Goal: Transaction & Acquisition: Purchase product/service

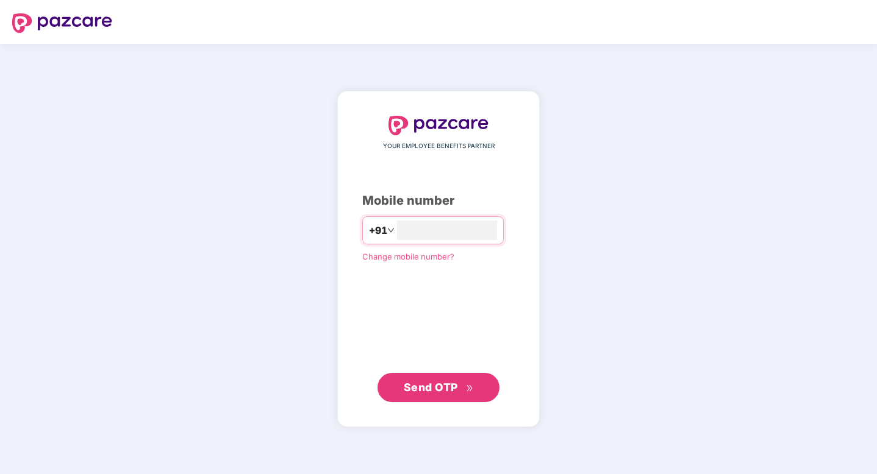
type input "**********"
click at [437, 403] on div "**********" at bounding box center [438, 258] width 202 height 335
click at [445, 392] on span "Send OTP" at bounding box center [431, 387] width 54 height 13
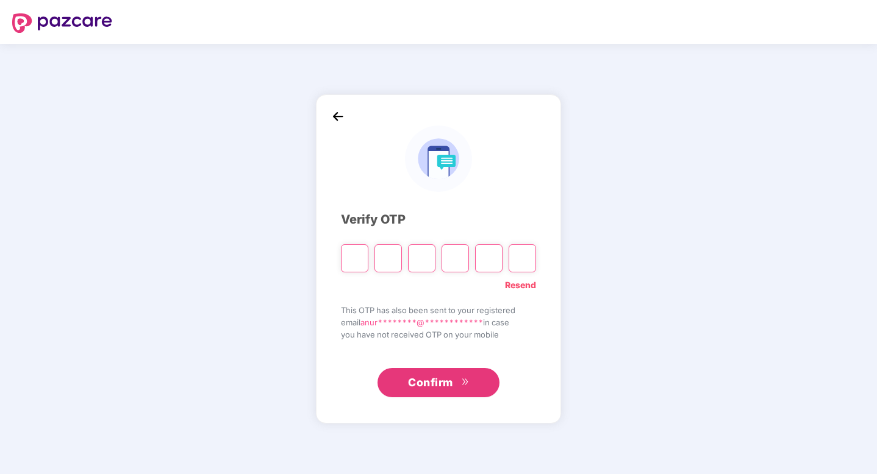
type input "*"
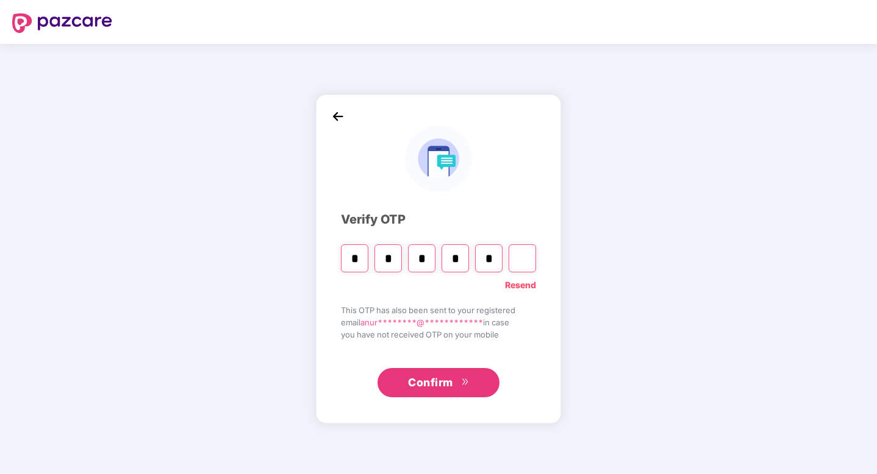
type input "*"
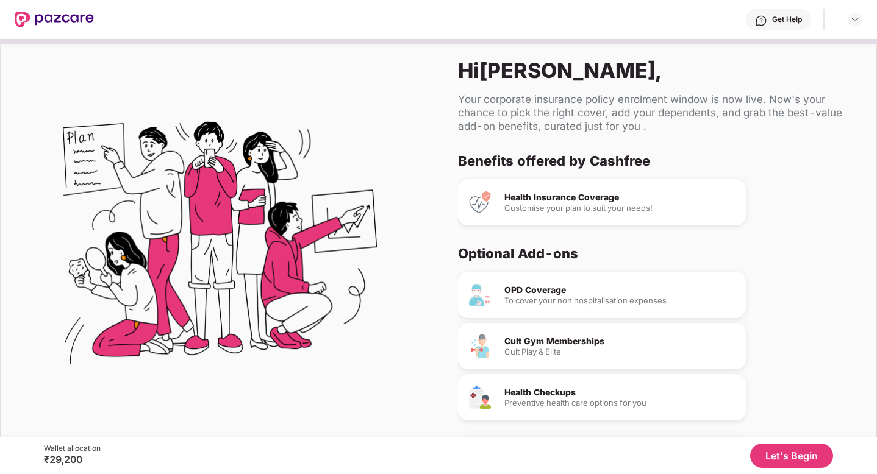
click at [549, 206] on div "Customise your plan to suit your needs!" at bounding box center [620, 208] width 232 height 8
click at [643, 210] on div "Customise your plan to suit your needs!" at bounding box center [620, 208] width 232 height 8
click at [580, 302] on div "To cover your non hospitalisation expenses" at bounding box center [620, 301] width 232 height 8
click at [595, 215] on div "Health Insurance Coverage Customise your plan to suit your needs!" at bounding box center [602, 202] width 288 height 46
click at [781, 445] on button "Let's Begin" at bounding box center [791, 456] width 83 height 24
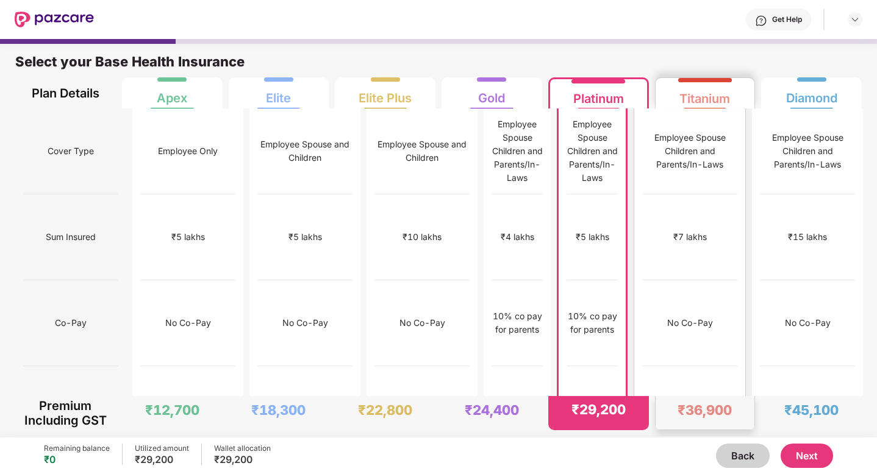
click at [708, 367] on div "₹12,000" at bounding box center [689, 410] width 95 height 86
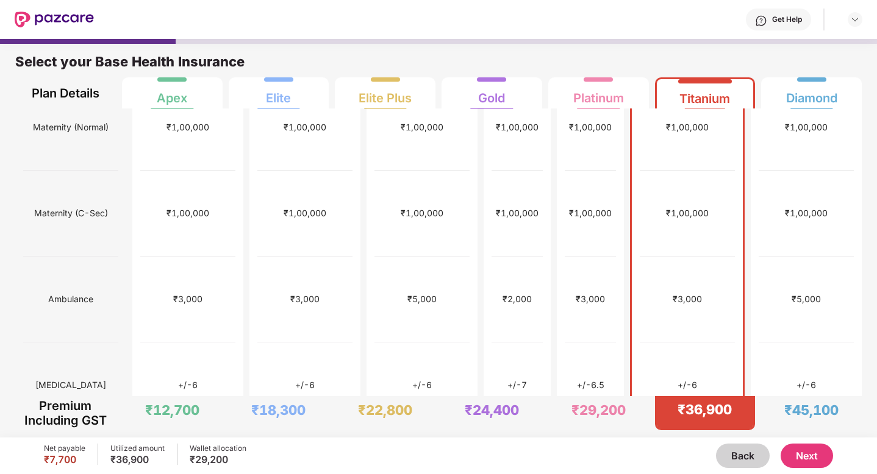
scroll to position [456, 0]
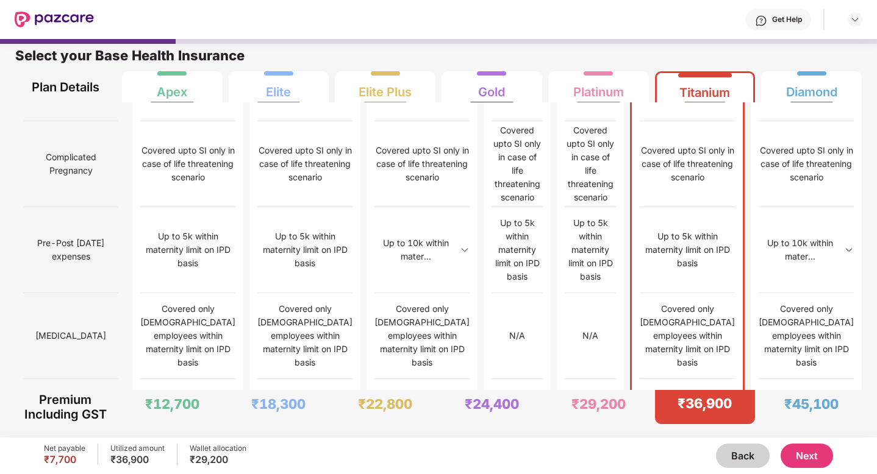
scroll to position [1191, 0]
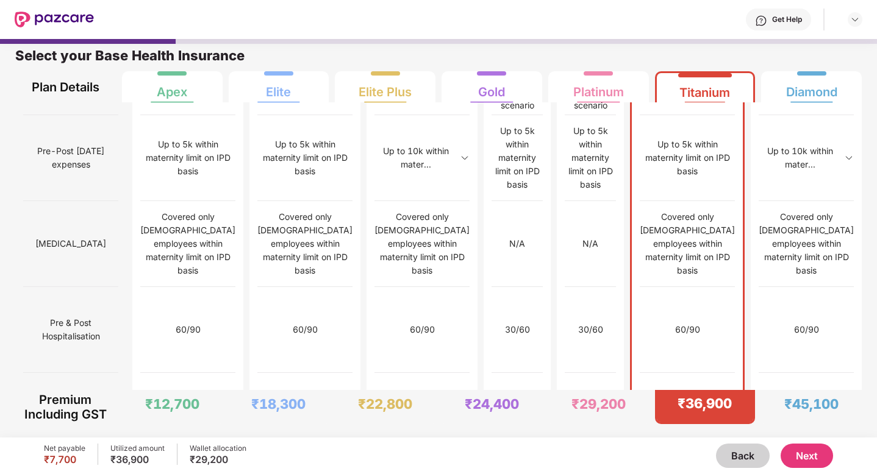
click at [809, 457] on button "Next" at bounding box center [807, 456] width 52 height 24
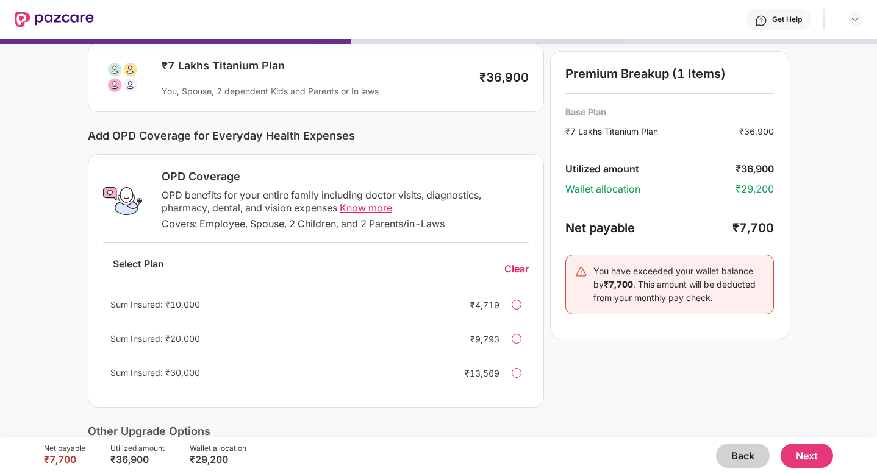
scroll to position [54, 0]
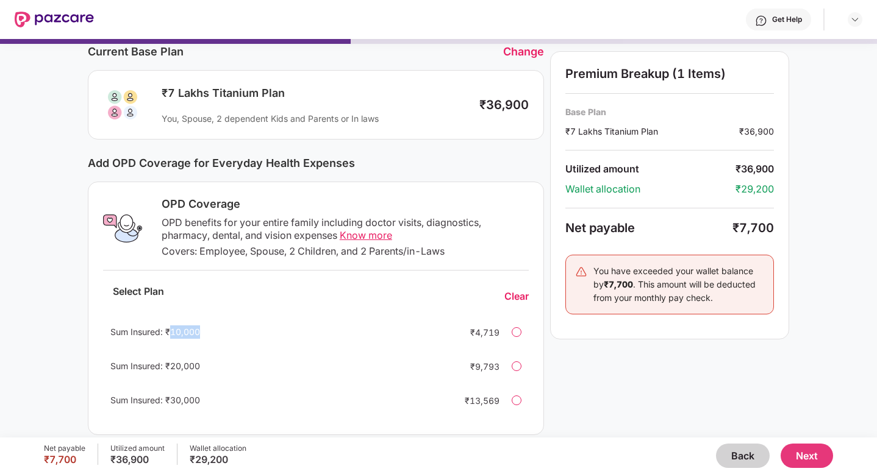
drag, startPoint x: 167, startPoint y: 331, endPoint x: 217, endPoint y: 333, distance: 50.1
click at [217, 333] on div "Sum Insured: ₹10,000" at bounding box center [277, 332] width 335 height 13
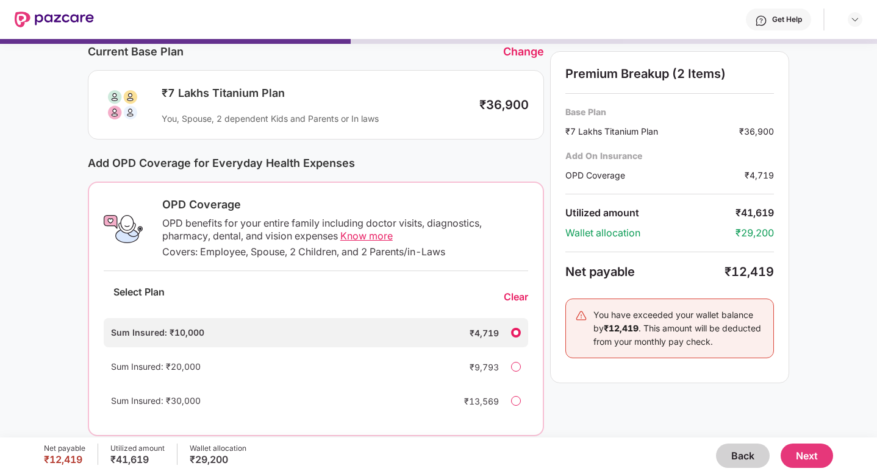
click at [671, 440] on div "Net payable ₹12,419 Utilized amount ₹41,619 Wallet allocation ₹29,200 Back Next" at bounding box center [438, 456] width 789 height 37
click at [518, 298] on div "Clear" at bounding box center [516, 297] width 24 height 13
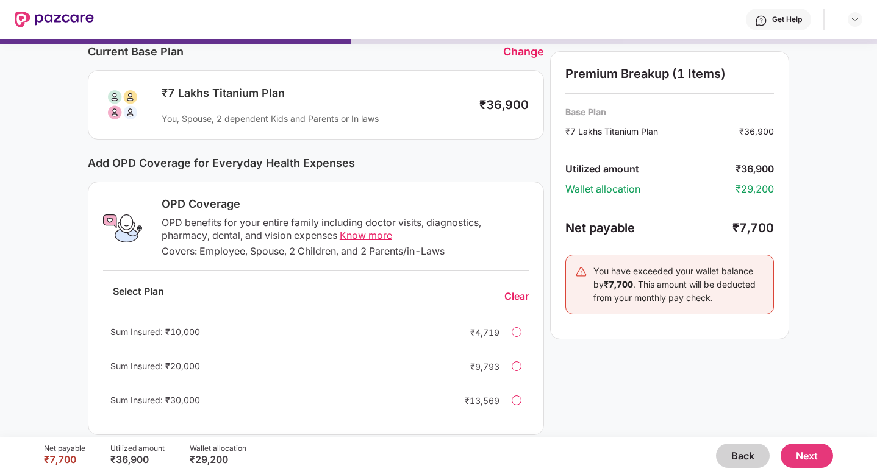
click at [362, 234] on span "Know more" at bounding box center [366, 235] width 52 height 12
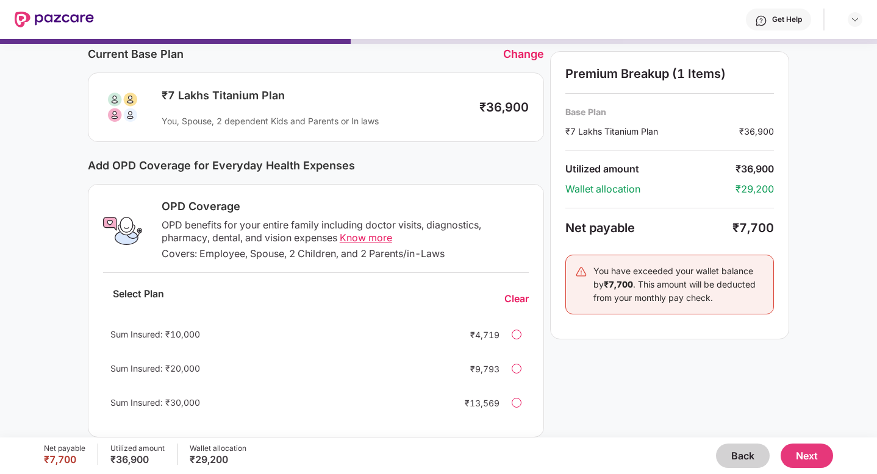
scroll to position [45, 0]
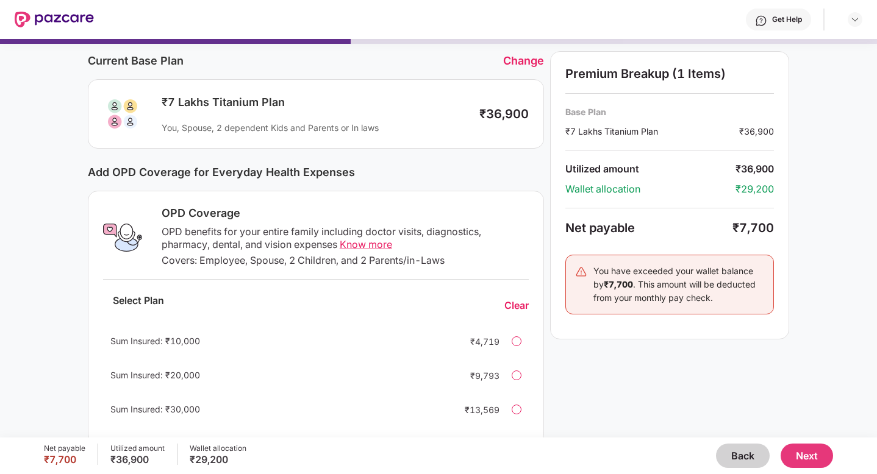
click at [529, 56] on div "Change" at bounding box center [523, 60] width 41 height 13
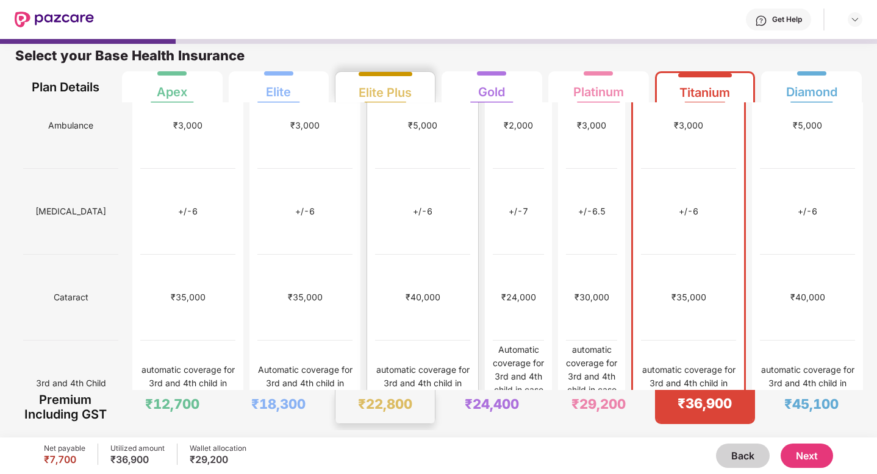
scroll to position [628, 0]
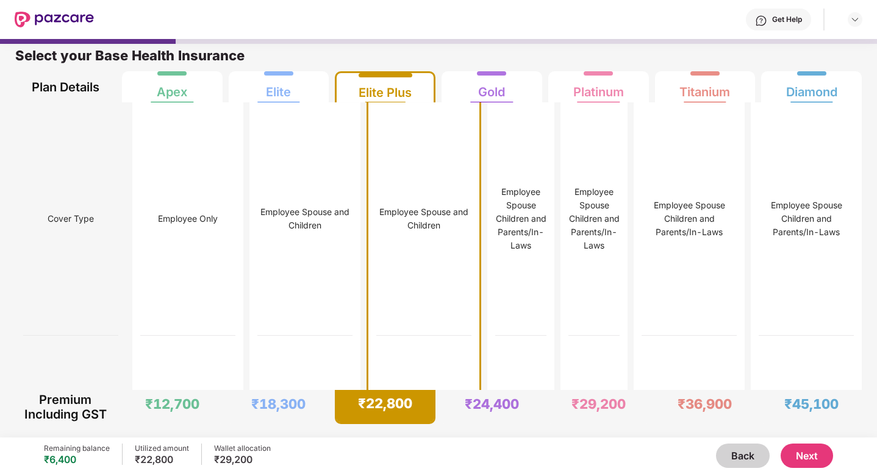
scroll to position [0, 0]
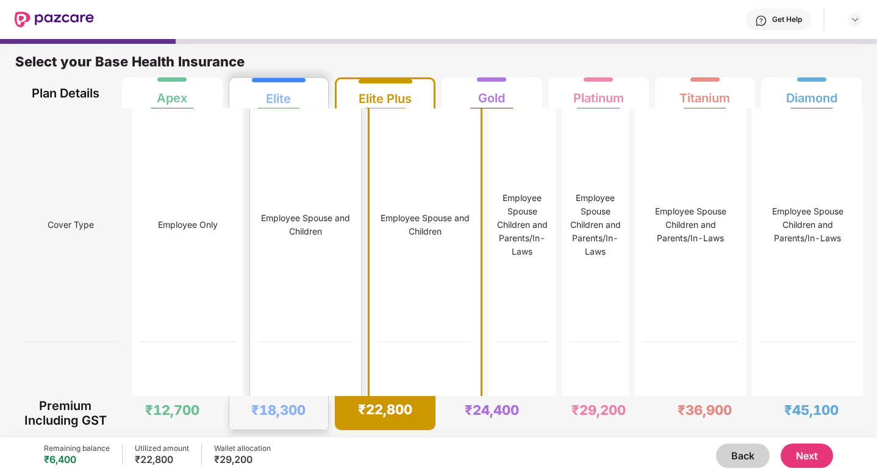
click at [269, 237] on div "Employee Spouse and Children" at bounding box center [305, 225] width 95 height 27
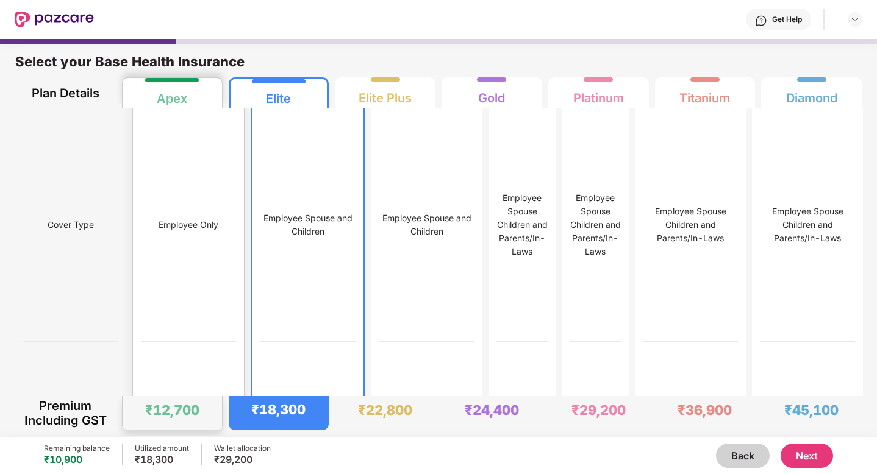
click at [172, 249] on div "Employee Only" at bounding box center [188, 226] width 95 height 234
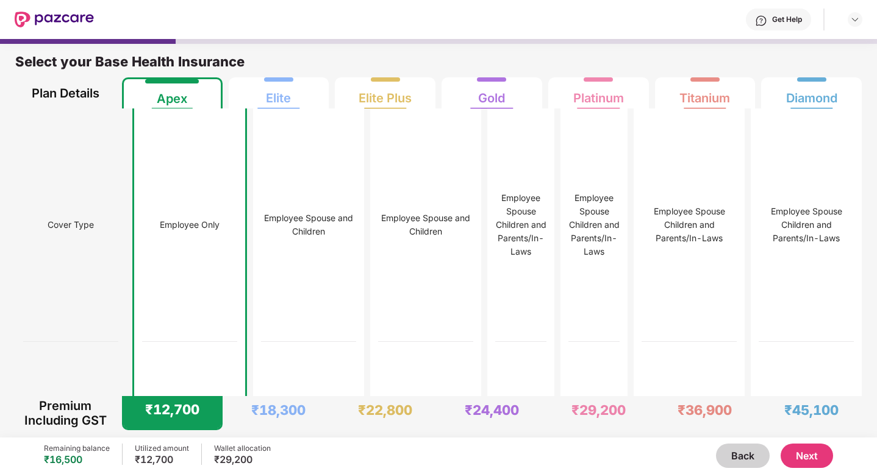
click at [814, 459] on button "Next" at bounding box center [807, 456] width 52 height 24
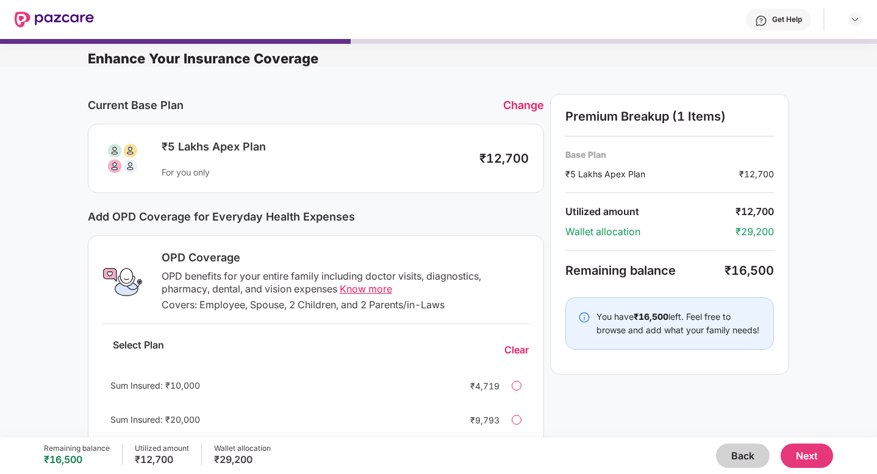
click at [808, 448] on button "Next" at bounding box center [807, 456] width 52 height 24
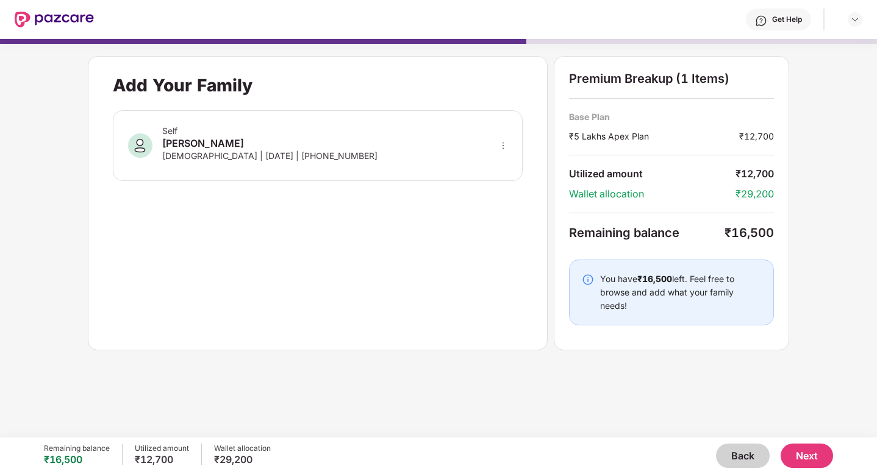
click at [801, 446] on button "Next" at bounding box center [807, 456] width 52 height 24
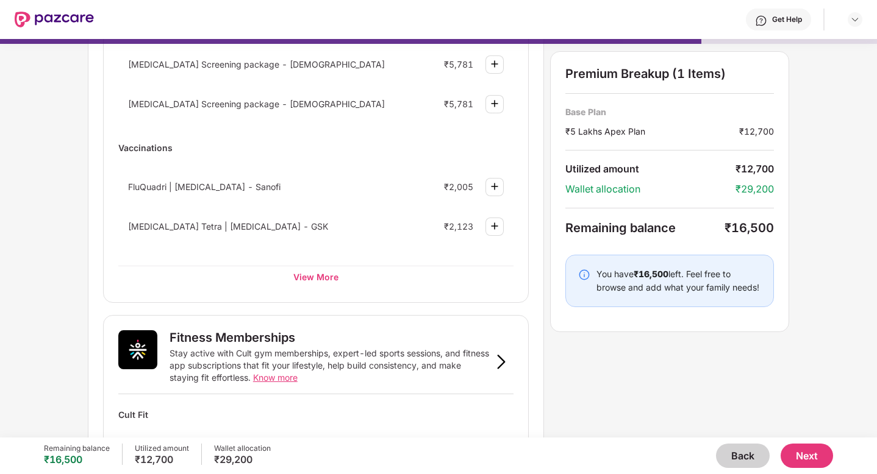
scroll to position [187, 0]
click at [302, 285] on div "View More" at bounding box center [315, 276] width 395 height 22
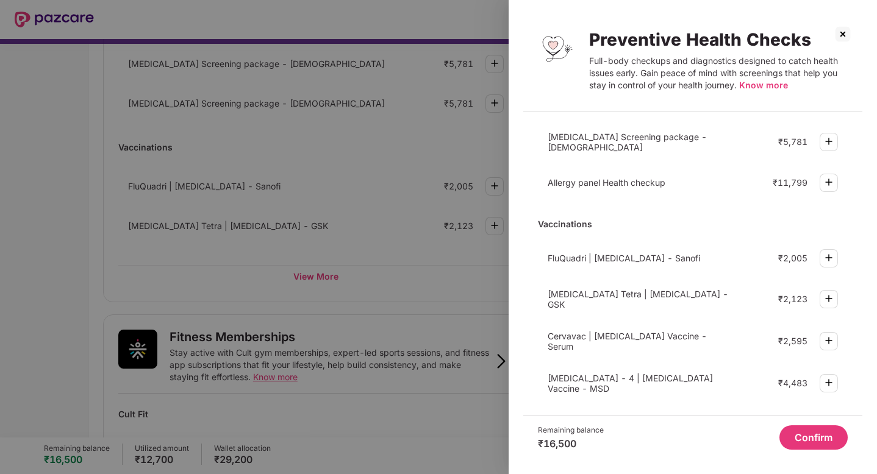
scroll to position [348, 0]
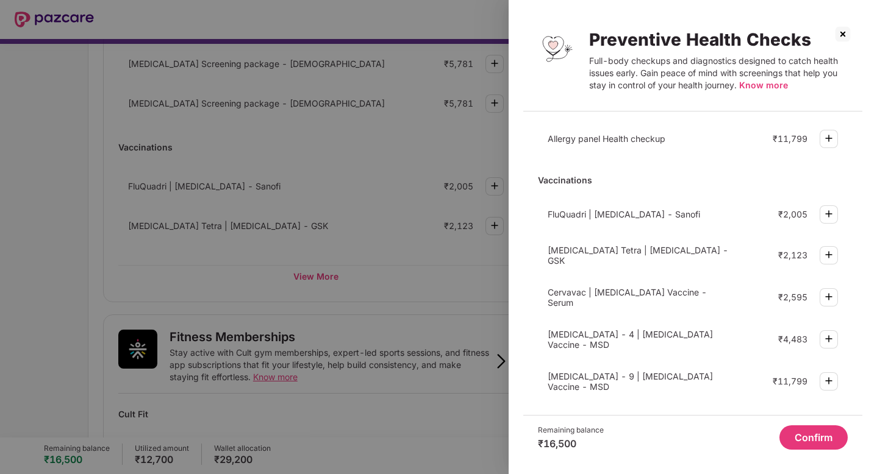
click at [825, 374] on img at bounding box center [829, 381] width 15 height 15
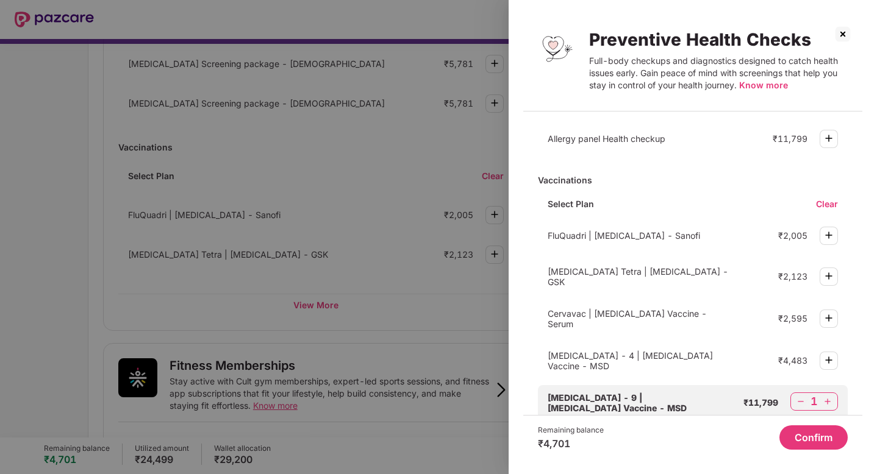
scroll to position [370, 0]
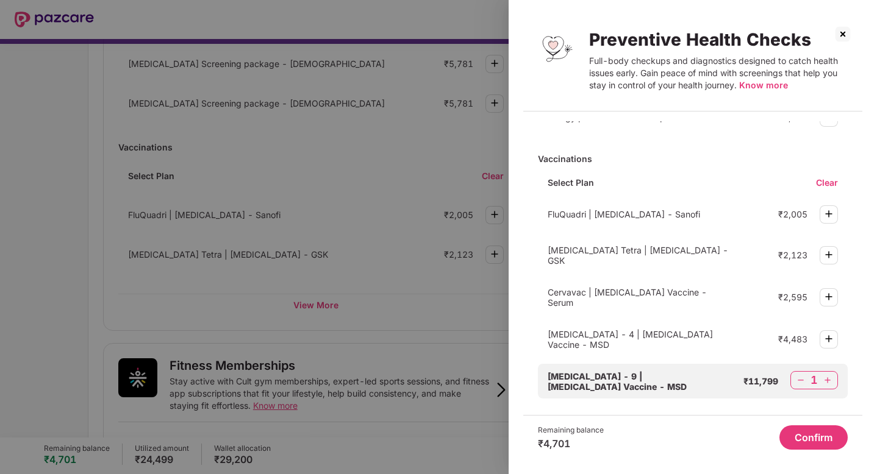
click at [826, 371] on div "1" at bounding box center [814, 380] width 48 height 18
click at [826, 374] on img at bounding box center [828, 380] width 12 height 12
click at [797, 374] on img at bounding box center [801, 380] width 12 height 12
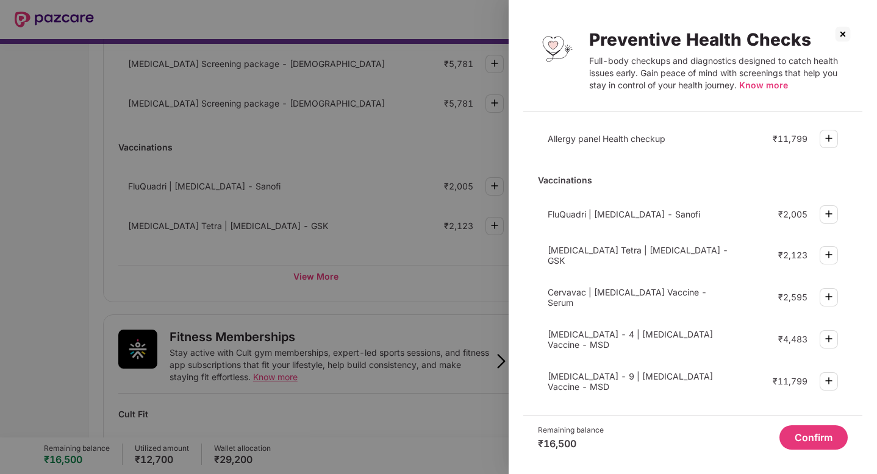
click at [840, 32] on img at bounding box center [843, 34] width 20 height 20
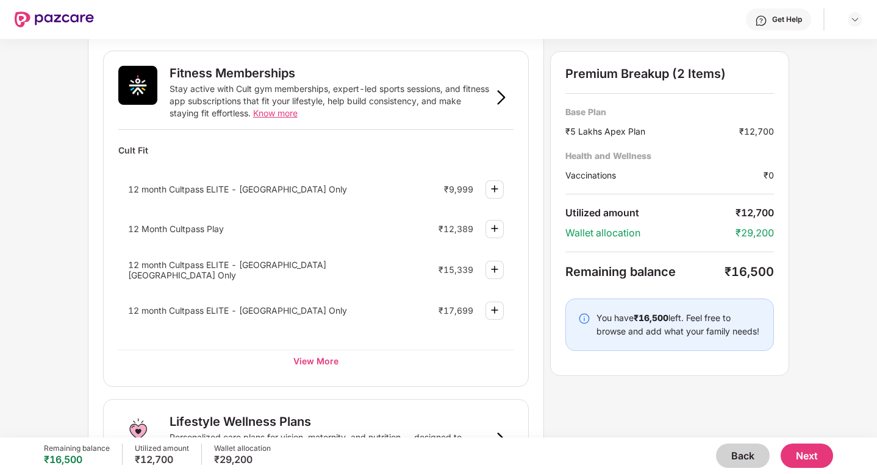
scroll to position [498, 0]
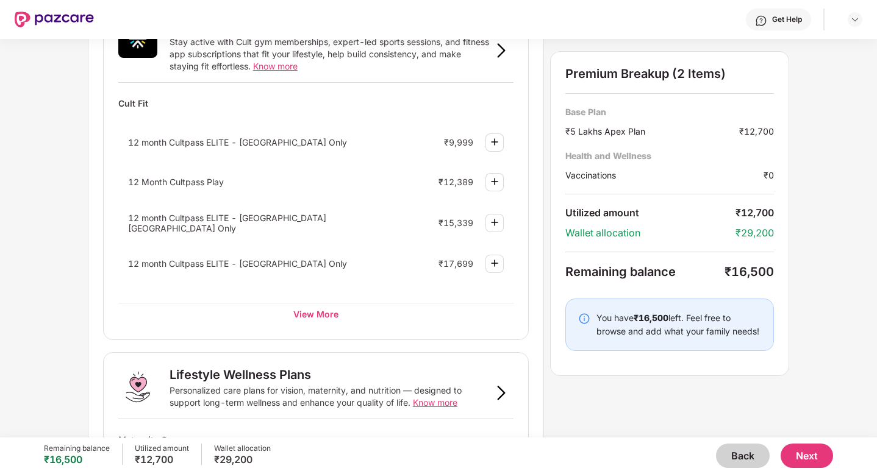
click at [498, 141] on img at bounding box center [494, 142] width 15 height 15
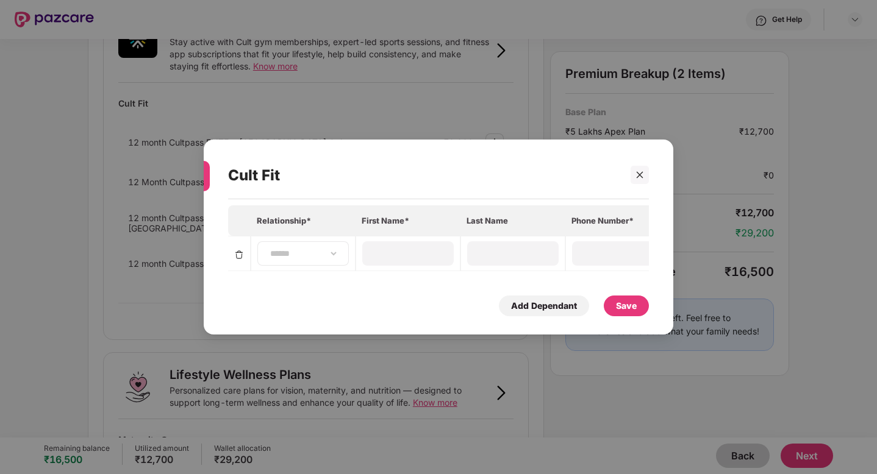
click at [330, 245] on div "**********" at bounding box center [302, 254] width 91 height 24
click at [330, 255] on select "**********" at bounding box center [303, 254] width 71 height 10
click at [646, 171] on div at bounding box center [640, 175] width 18 height 18
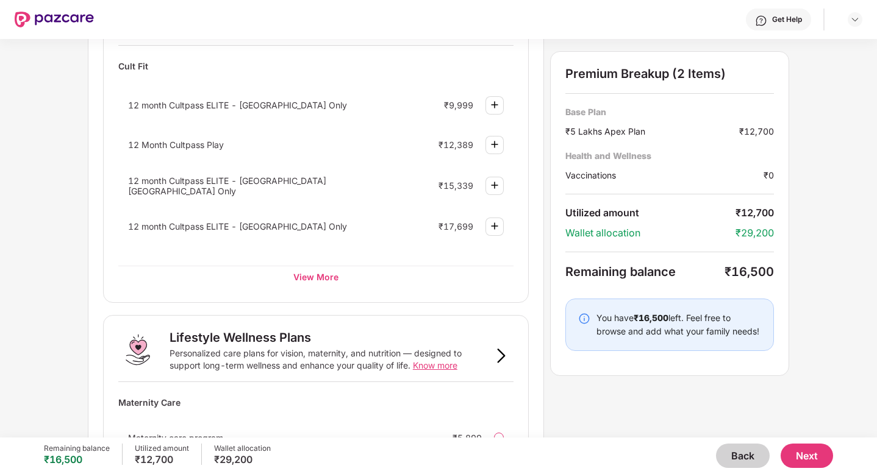
scroll to position [538, 0]
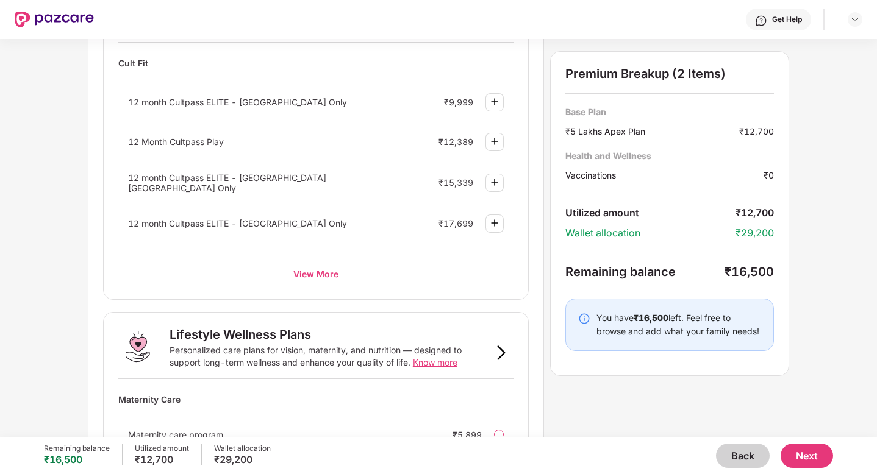
click at [324, 275] on div "View More" at bounding box center [315, 274] width 395 height 22
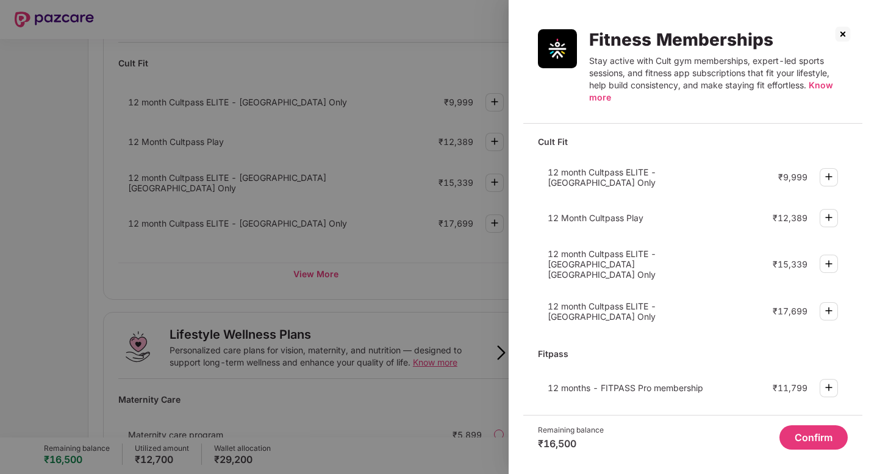
click at [842, 32] on img at bounding box center [843, 34] width 20 height 20
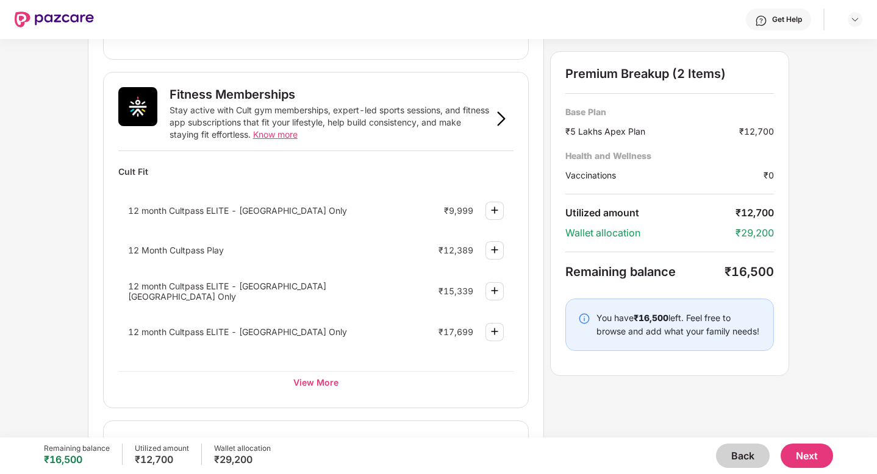
scroll to position [419, 0]
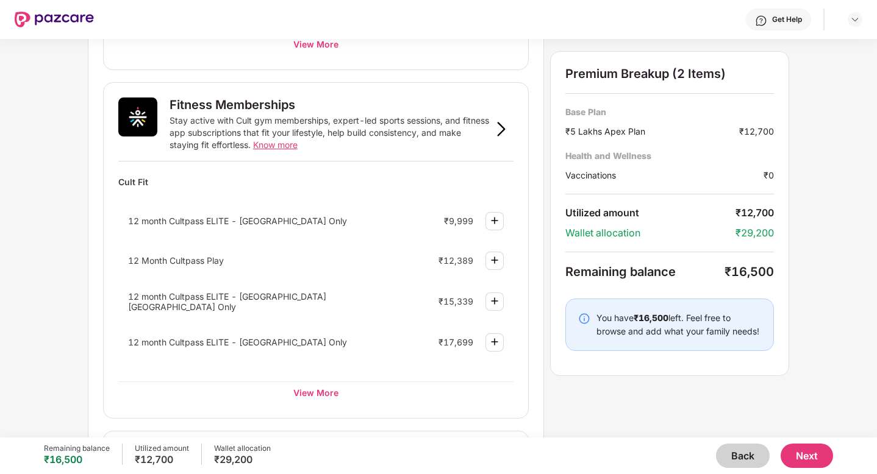
click at [489, 219] on img at bounding box center [494, 220] width 15 height 15
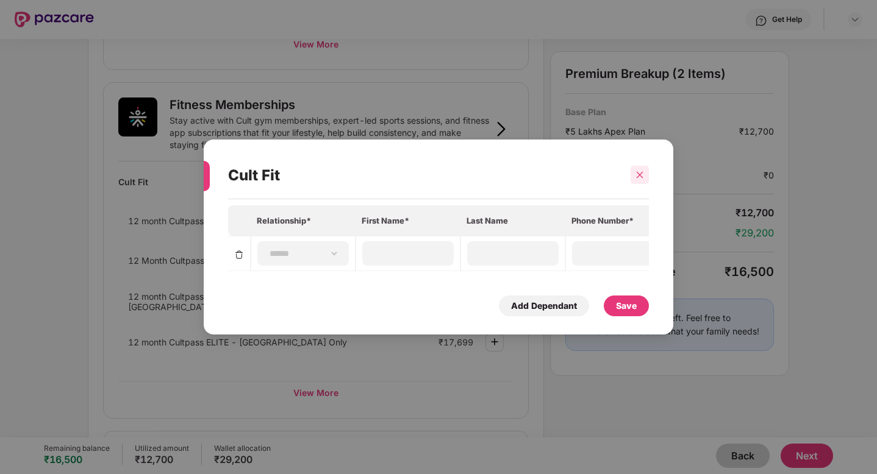
click at [643, 177] on icon "close" at bounding box center [640, 175] width 9 height 9
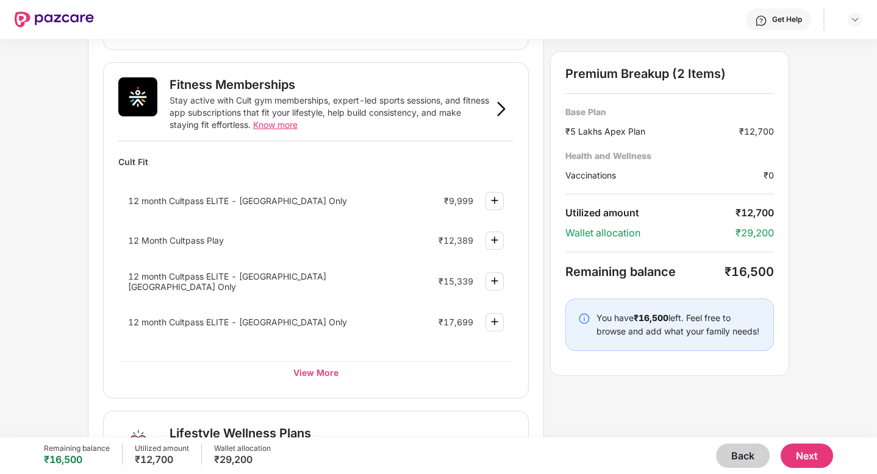
scroll to position [0, 0]
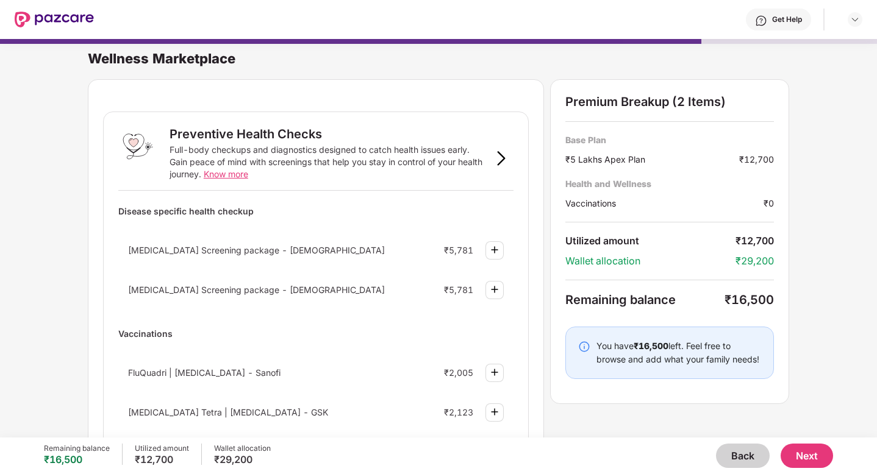
click at [24, 16] on img at bounding box center [54, 20] width 79 height 16
click at [74, 18] on img at bounding box center [54, 20] width 79 height 16
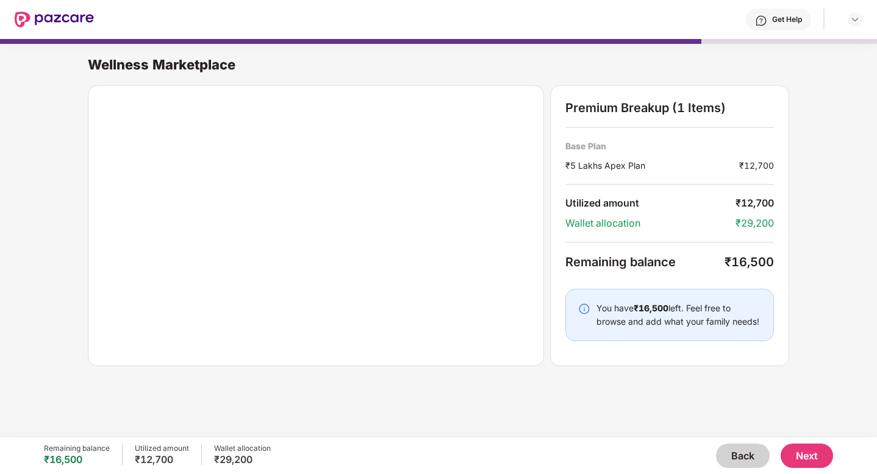
click at [799, 459] on button "Next" at bounding box center [807, 456] width 52 height 24
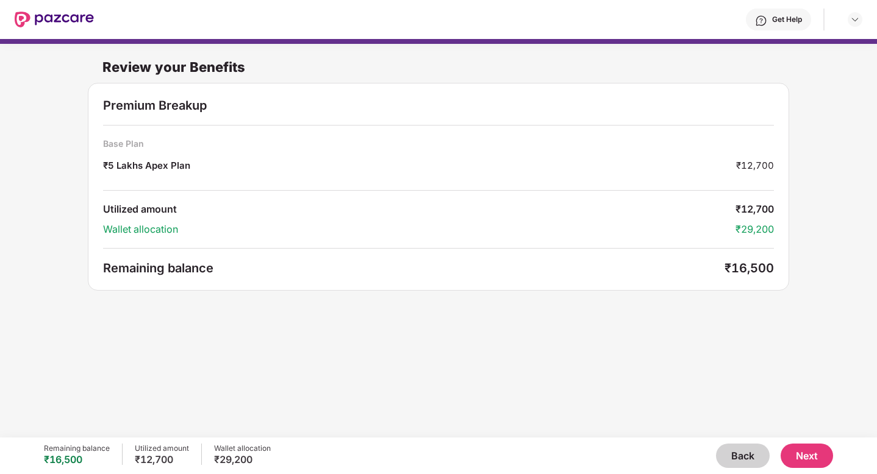
click at [751, 457] on button "Back" at bounding box center [743, 456] width 54 height 24
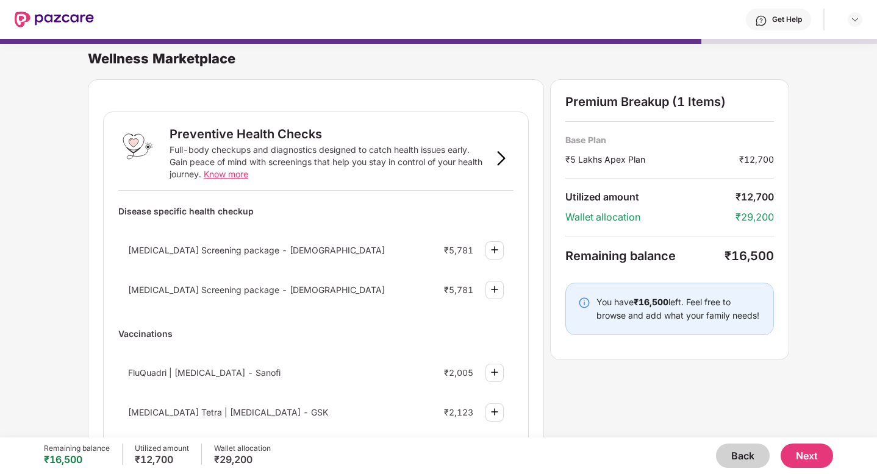
click at [751, 457] on button "Back" at bounding box center [743, 456] width 54 height 24
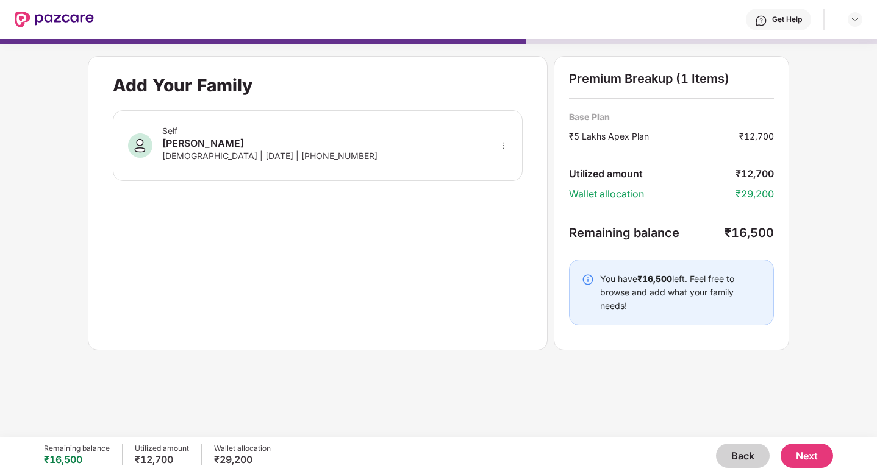
click at [751, 457] on button "Back" at bounding box center [743, 456] width 54 height 24
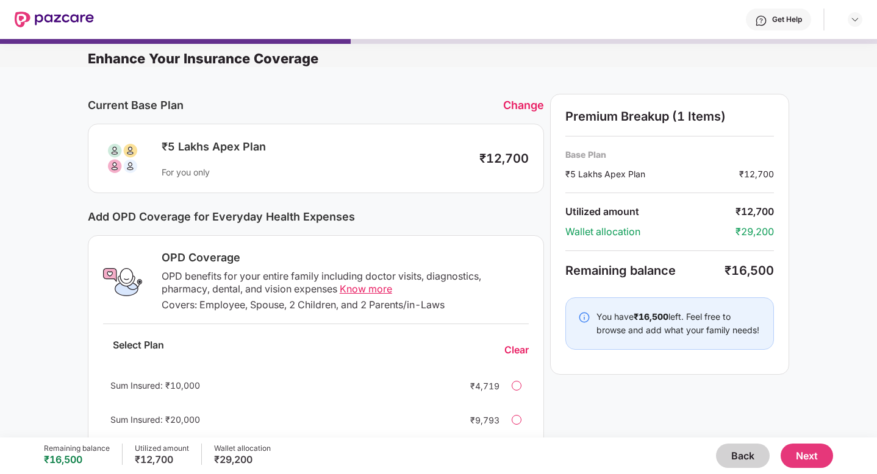
click at [751, 457] on button "Back" at bounding box center [743, 456] width 54 height 24
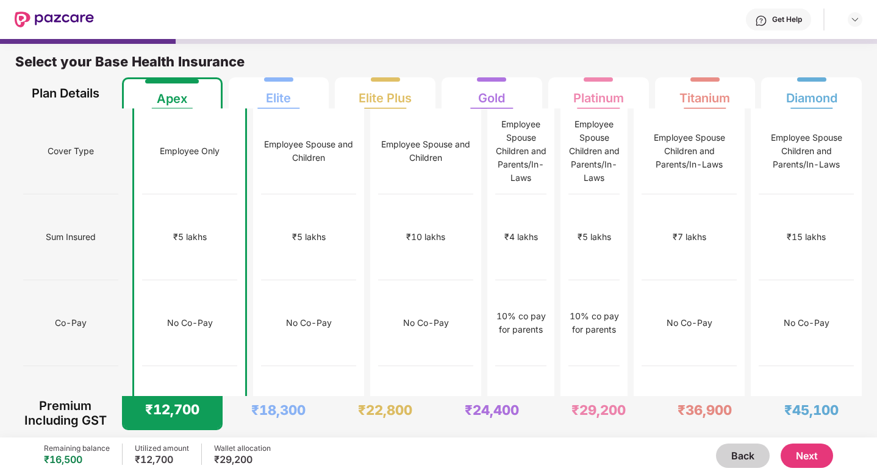
click at [808, 474] on div "Remaining balance ₹16,500 Utilized amount ₹12,700 Wallet allocation ₹29,200 Bac…" at bounding box center [438, 456] width 789 height 37
click at [807, 460] on button "Next" at bounding box center [807, 456] width 52 height 24
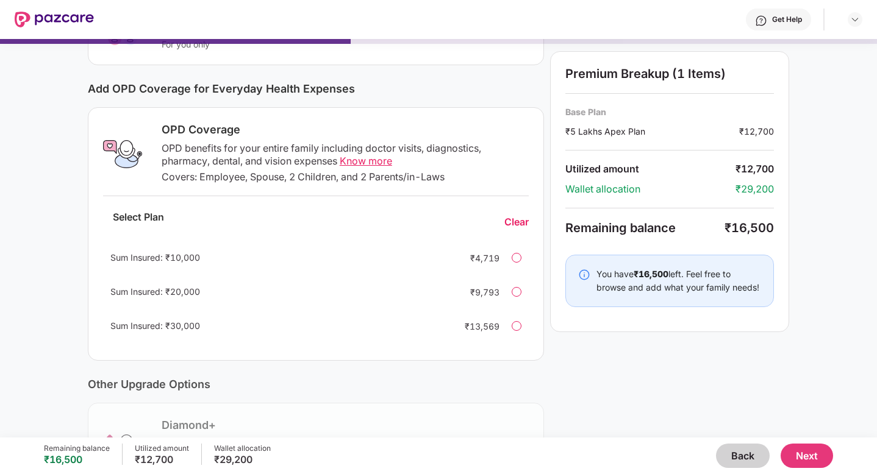
scroll to position [127, 0]
click at [379, 160] on span "Know more" at bounding box center [366, 162] width 52 height 12
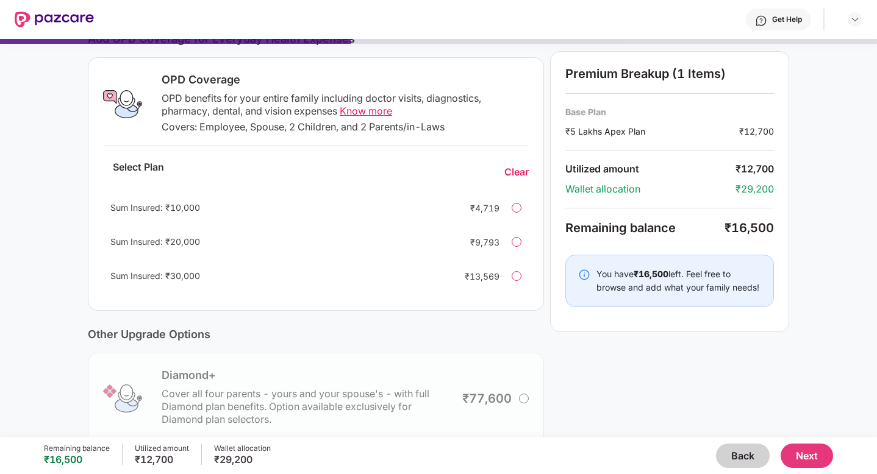
scroll to position [185, 0]
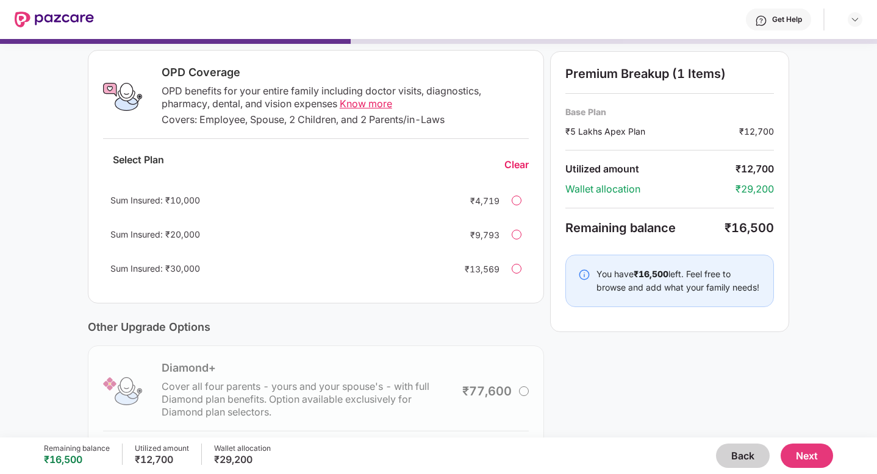
click at [739, 447] on button "Back" at bounding box center [743, 456] width 54 height 24
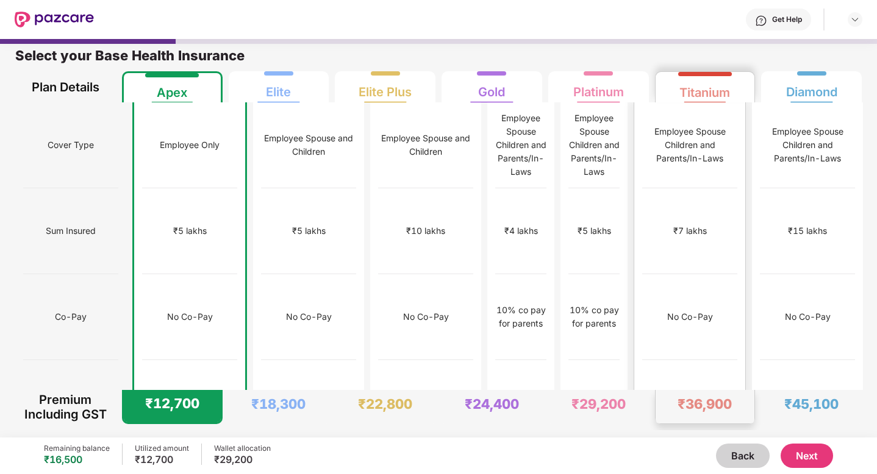
click at [728, 360] on div "₹12,000" at bounding box center [689, 403] width 95 height 86
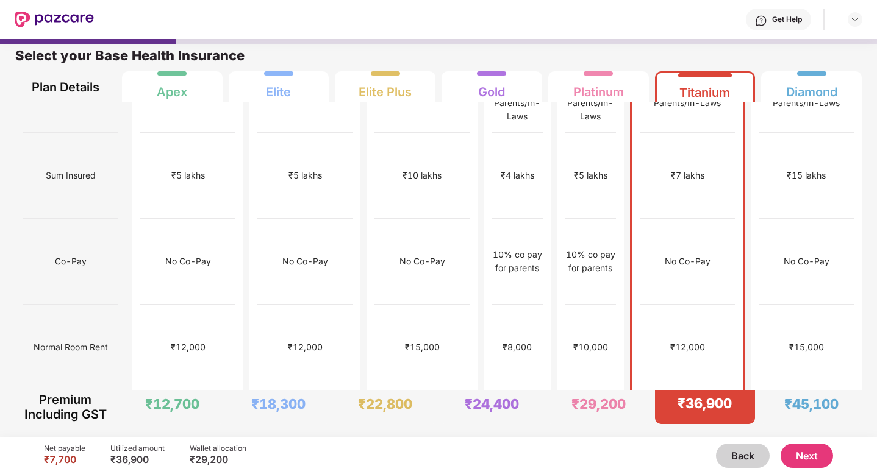
scroll to position [73, 0]
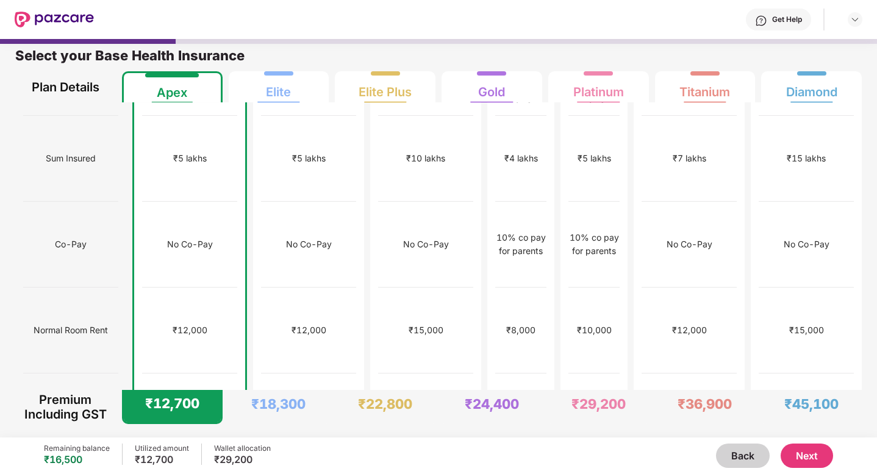
click at [813, 456] on button "Next" at bounding box center [807, 456] width 52 height 24
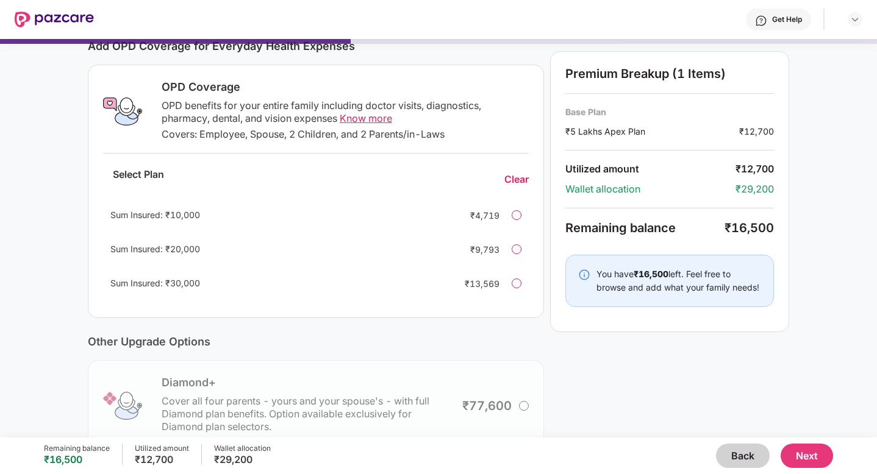
scroll to position [176, 0]
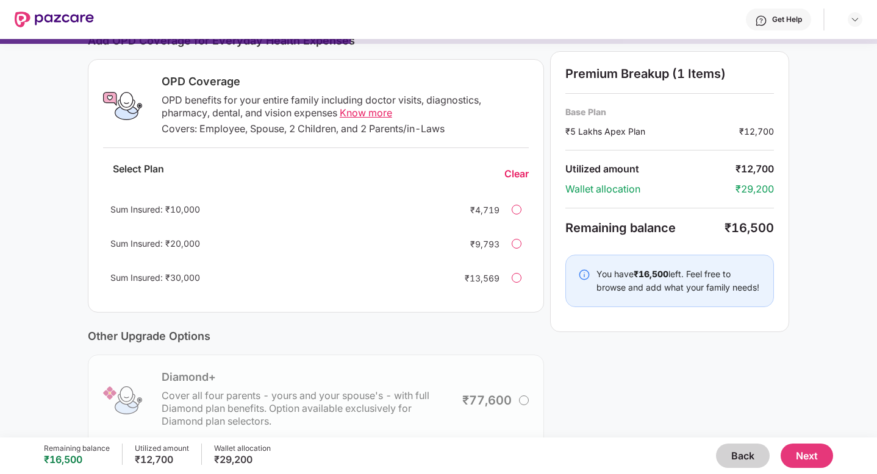
click at [512, 242] on div at bounding box center [517, 244] width 10 height 10
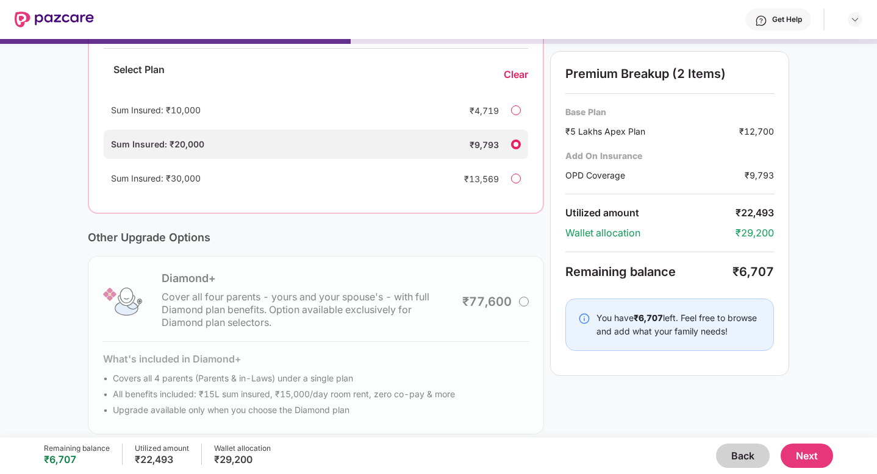
scroll to position [288, 0]
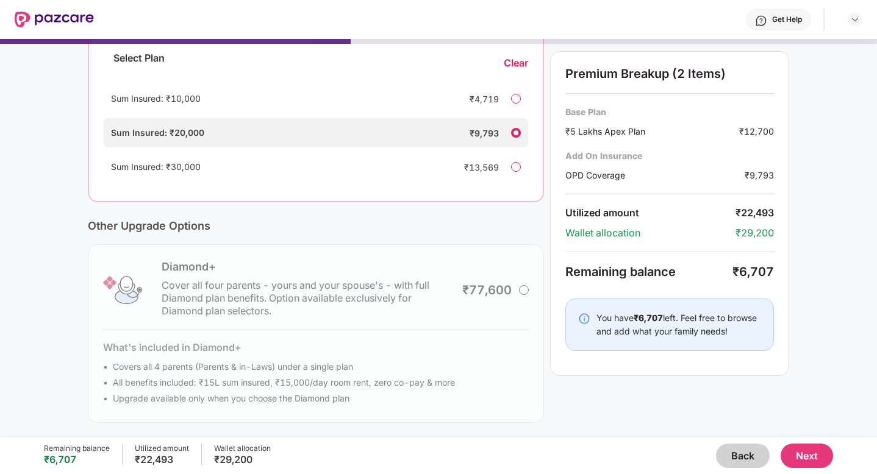
click at [803, 460] on button "Next" at bounding box center [807, 456] width 52 height 24
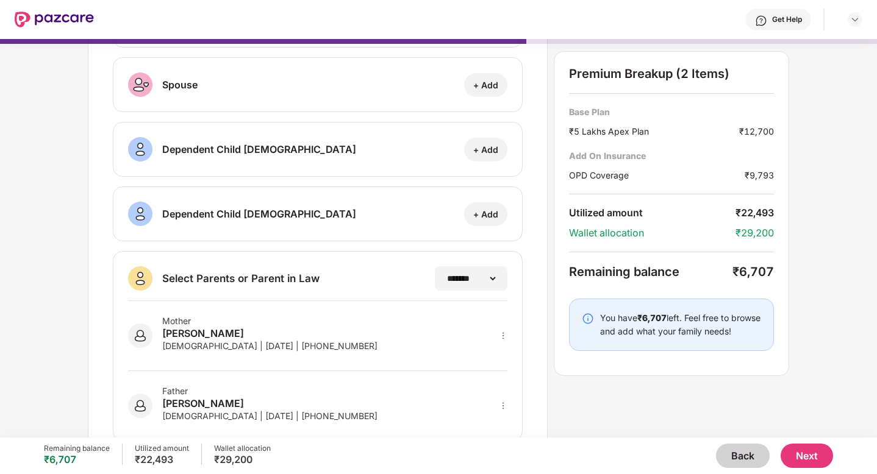
scroll to position [159, 0]
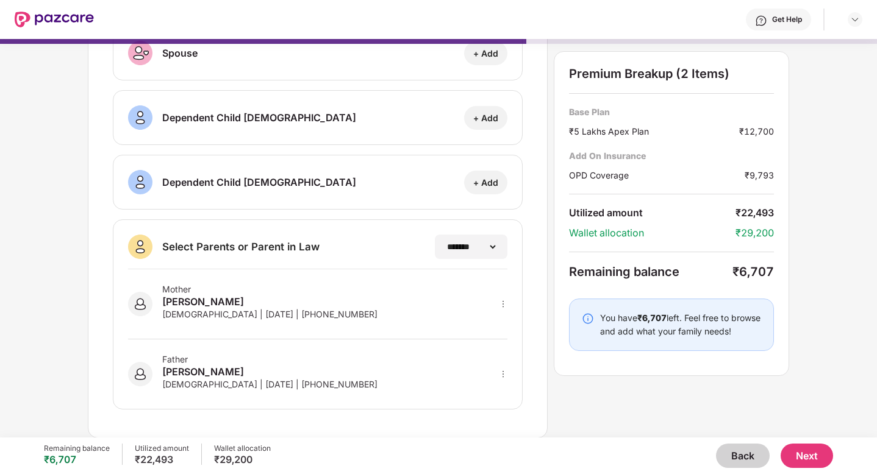
click at [332, 288] on div "Mother [PERSON_NAME] [DEMOGRAPHIC_DATA] | [DATE] | [PHONE_NUMBER]" at bounding box center [317, 305] width 379 height 70
click at [343, 365] on div "Father [PERSON_NAME] [DEMOGRAPHIC_DATA] | [DATE] | [PHONE_NUMBER]" at bounding box center [317, 367] width 379 height 55
click at [807, 454] on button "Next" at bounding box center [807, 456] width 52 height 24
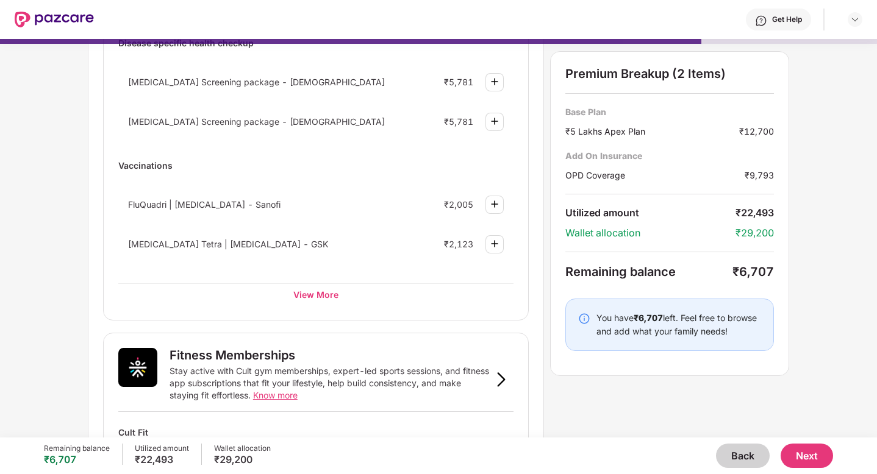
scroll to position [167, 0]
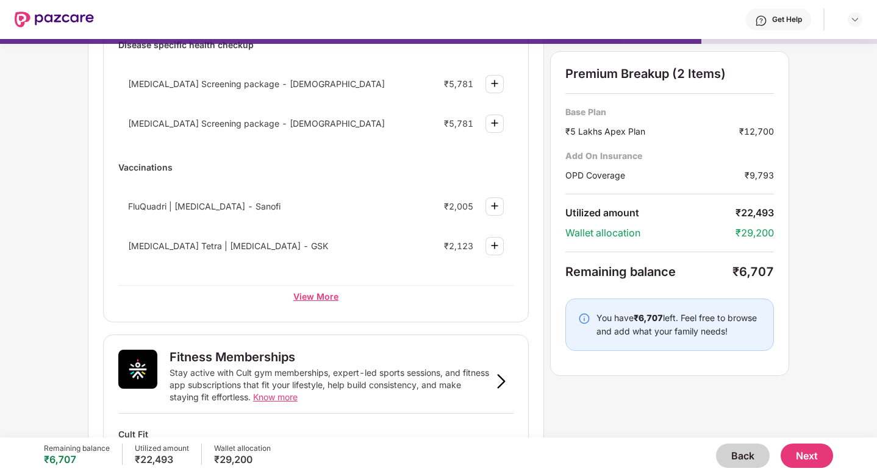
click at [312, 296] on div "View More" at bounding box center [315, 296] width 395 height 22
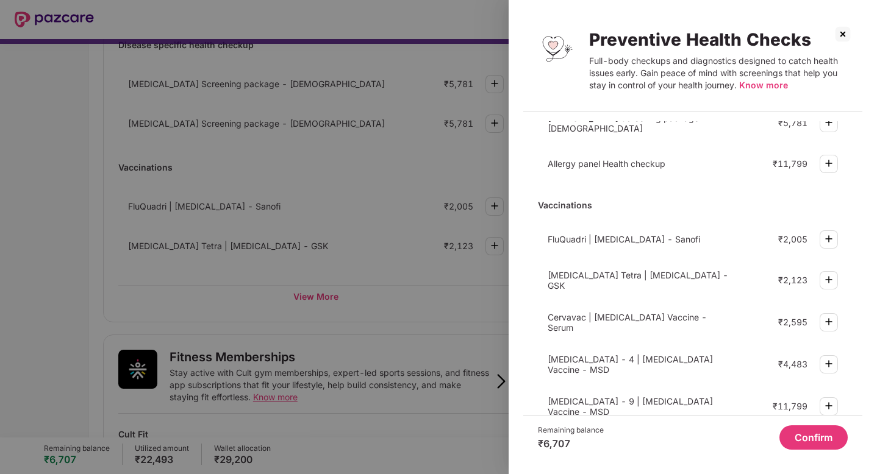
scroll to position [348, 0]
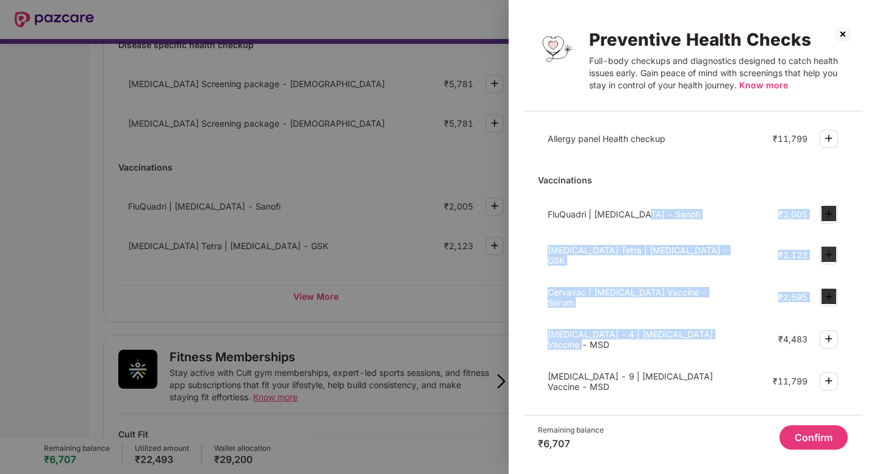
drag, startPoint x: 640, startPoint y: 210, endPoint x: 651, endPoint y: 342, distance: 132.1
click at [651, 342] on div "FluQuadri | [MEDICAL_DATA] - Sanofi ₹2,005 [MEDICAL_DATA] Tetra | [MEDICAL_DATA…" at bounding box center [693, 298] width 310 height 201
click at [557, 335] on span "[MEDICAL_DATA] - 4 | [MEDICAL_DATA] Vaccine - MSD" at bounding box center [630, 339] width 165 height 21
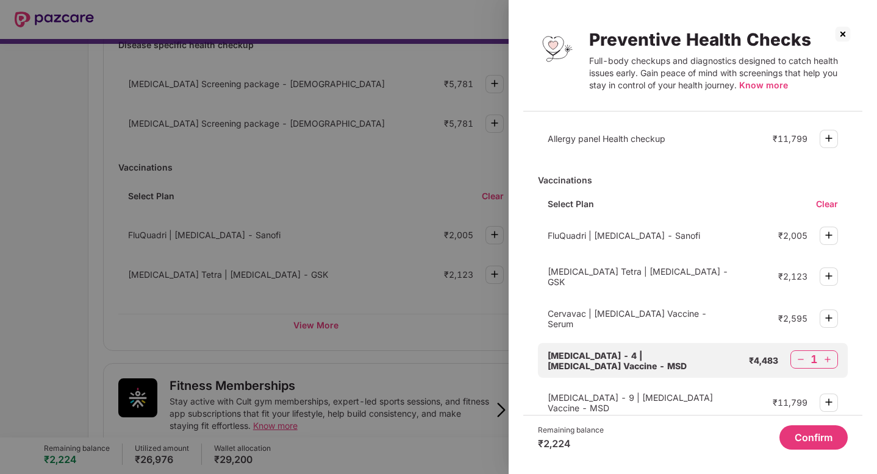
scroll to position [370, 0]
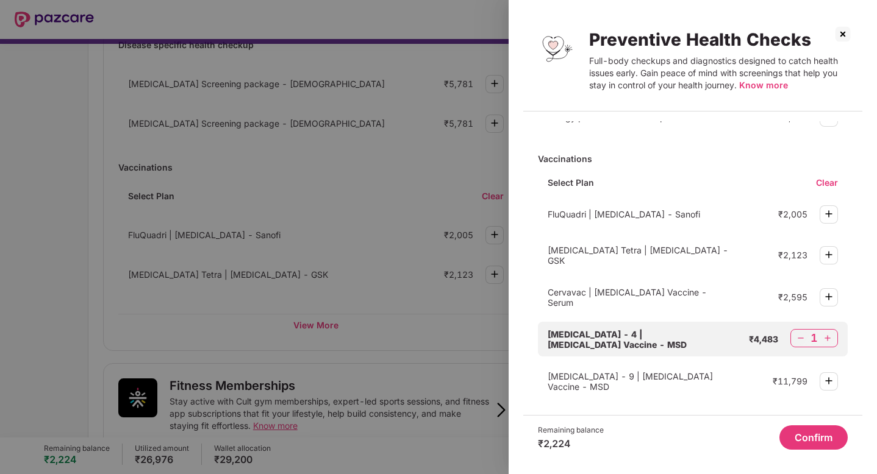
click at [797, 332] on img at bounding box center [801, 338] width 12 height 12
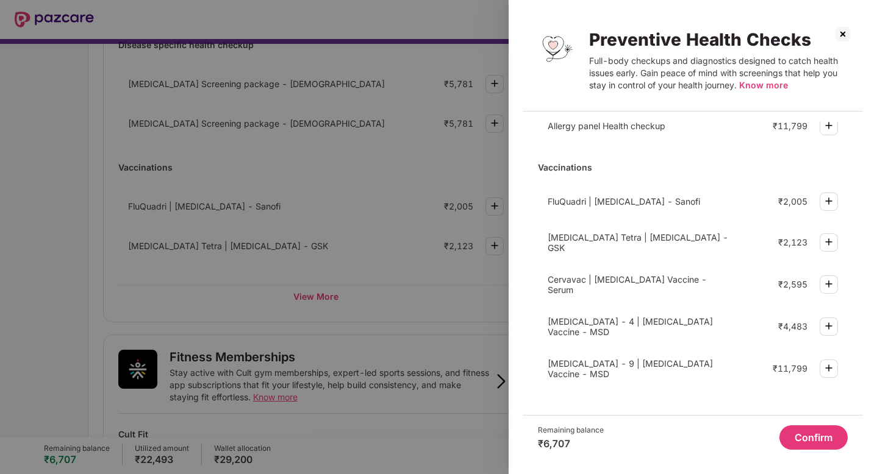
scroll to position [348, 0]
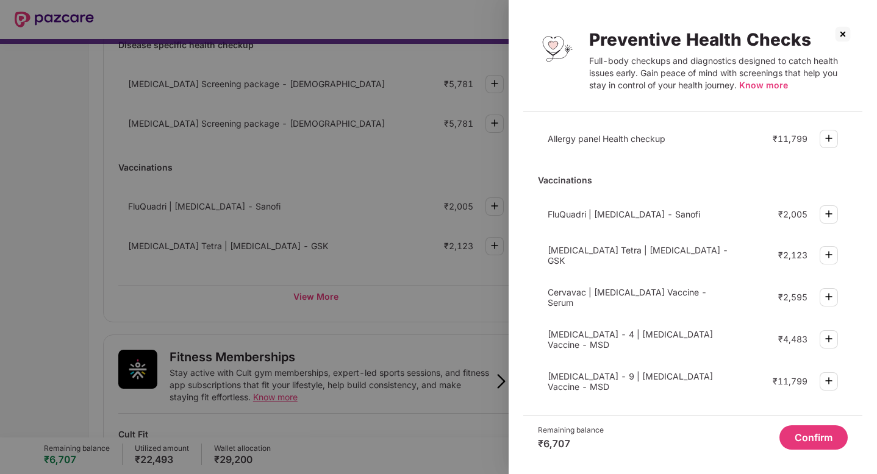
click at [839, 35] on img at bounding box center [843, 34] width 20 height 20
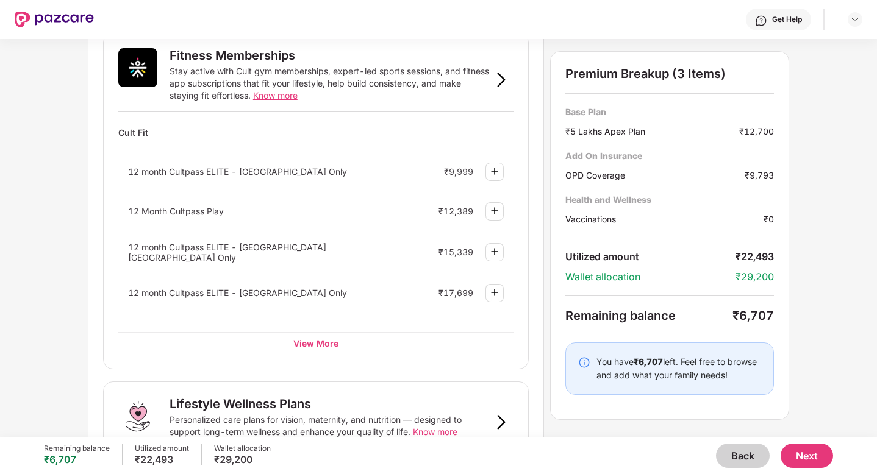
scroll to position [473, 0]
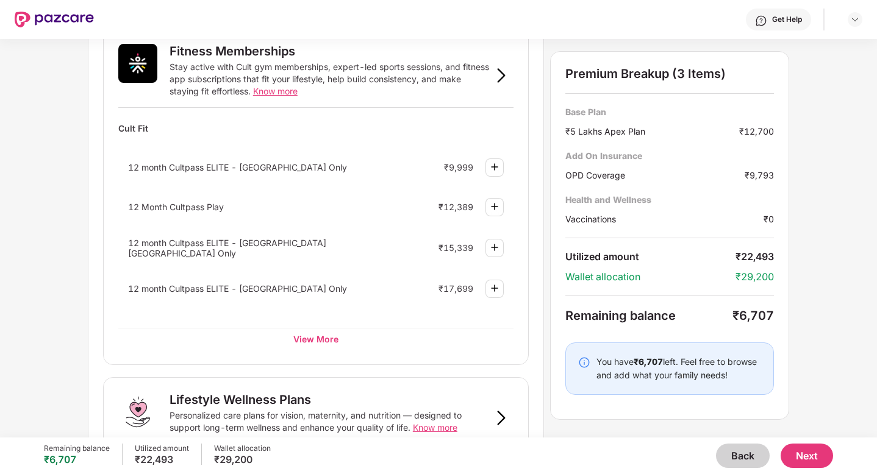
click at [492, 165] on img at bounding box center [494, 167] width 15 height 15
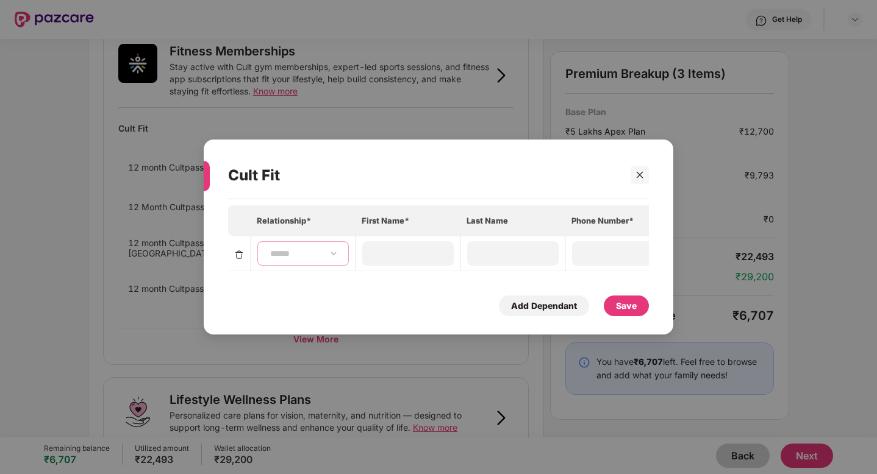
click at [309, 258] on select "**********" at bounding box center [303, 254] width 71 height 10
select select "****"
type input "*******"
type input "****"
type input "**********"
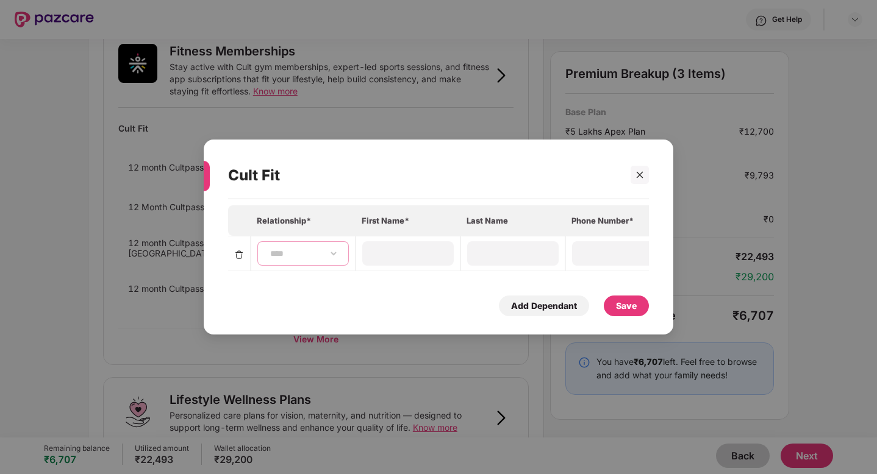
type input "**********"
click at [625, 303] on div "Save" at bounding box center [626, 305] width 21 height 13
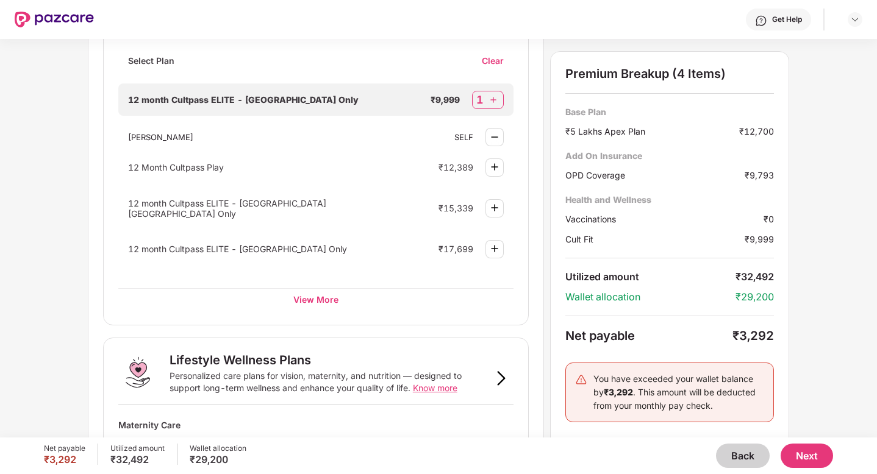
scroll to position [573, 0]
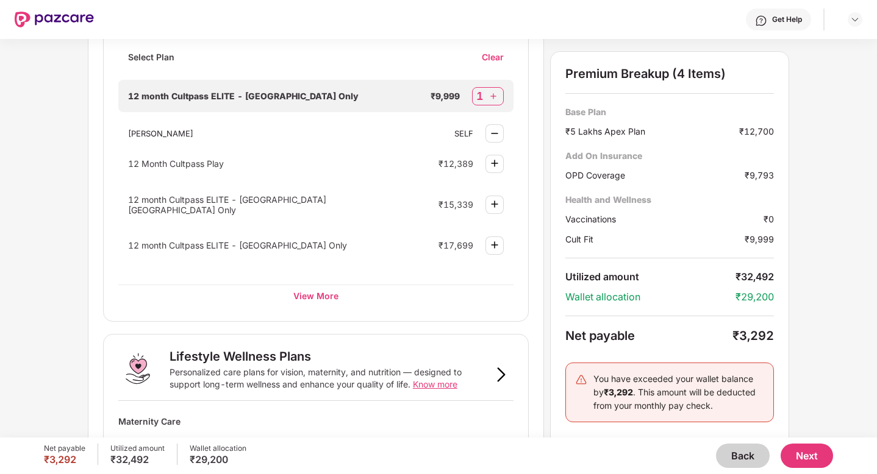
click at [493, 56] on div "Clear" at bounding box center [498, 57] width 32 height 12
